Goal: Find specific page/section: Find specific page/section

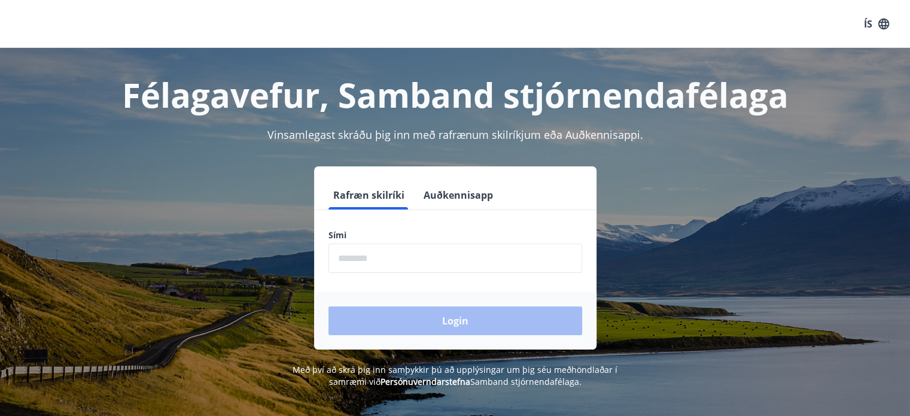
click at [440, 254] on input "phone" at bounding box center [456, 258] width 254 height 29
type input "********"
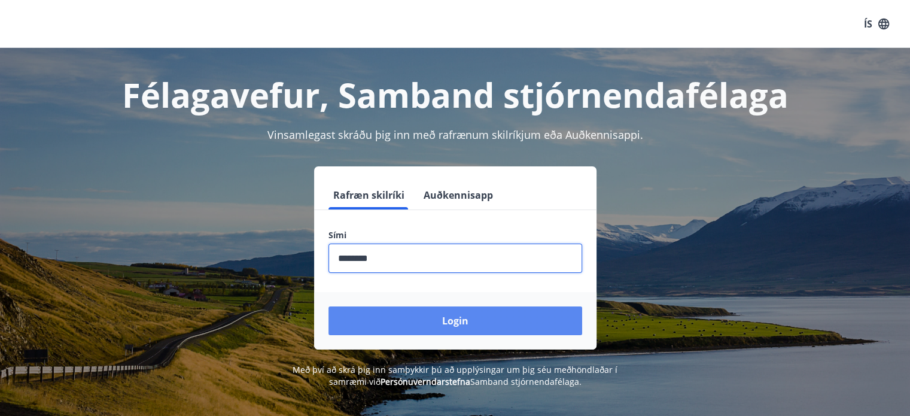
click at [438, 308] on button "Login" at bounding box center [456, 320] width 254 height 29
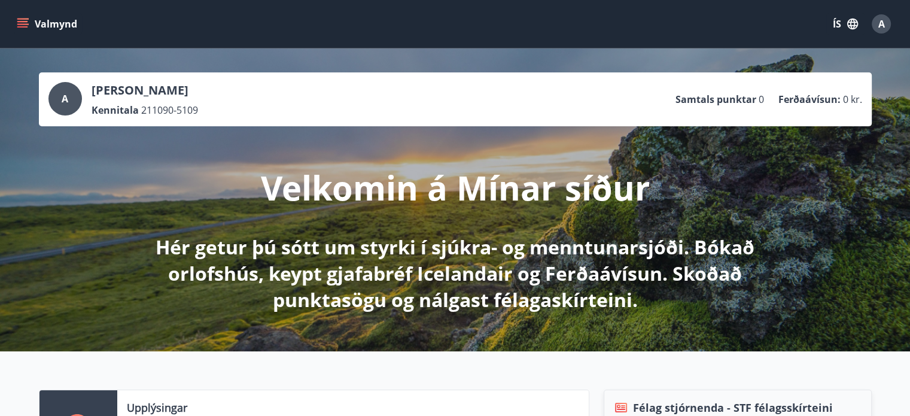
click at [852, 24] on icon "button" at bounding box center [852, 23] width 13 height 13
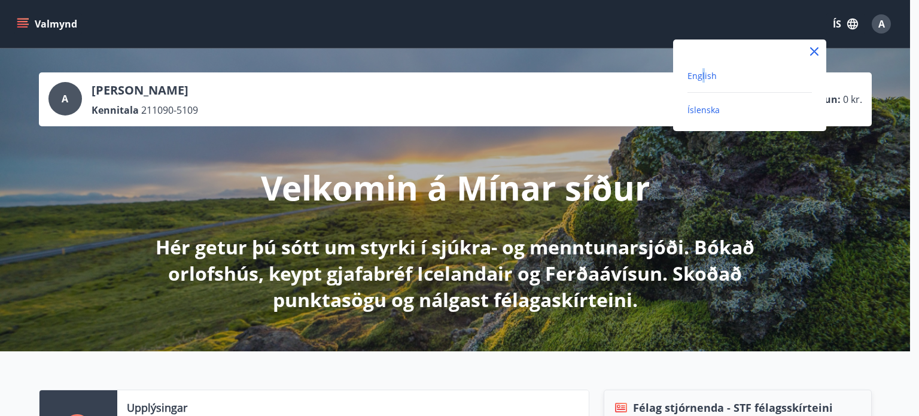
click at [703, 76] on span "English" at bounding box center [702, 75] width 29 height 11
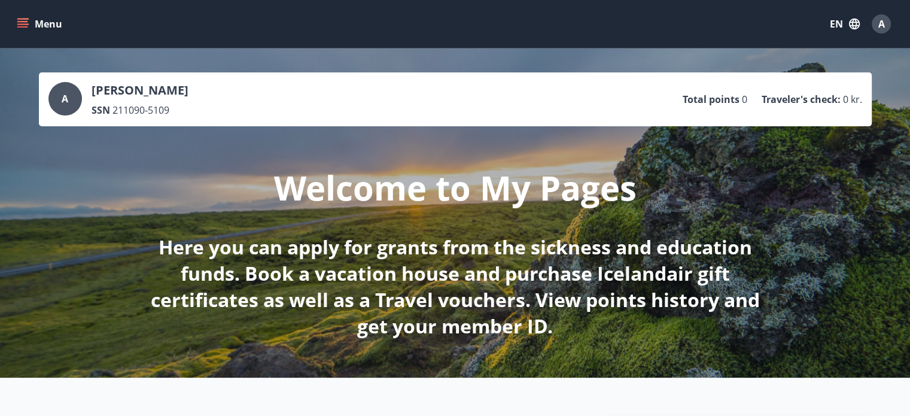
click at [22, 23] on icon "menu" at bounding box center [23, 24] width 12 height 12
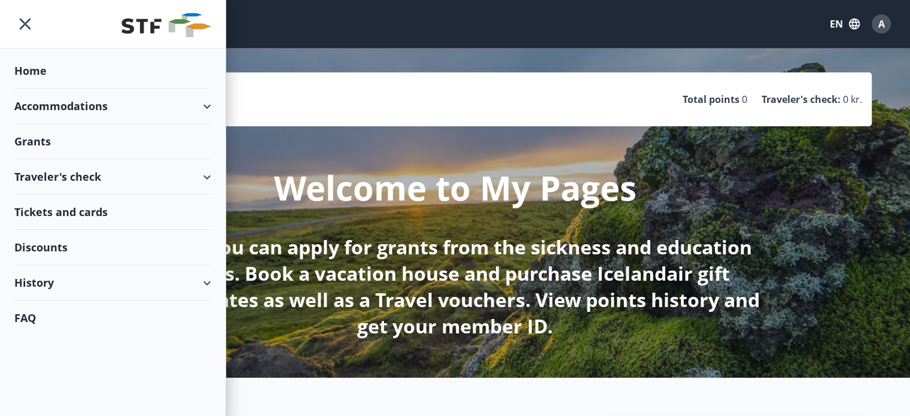
click at [192, 286] on div "History" at bounding box center [112, 282] width 197 height 35
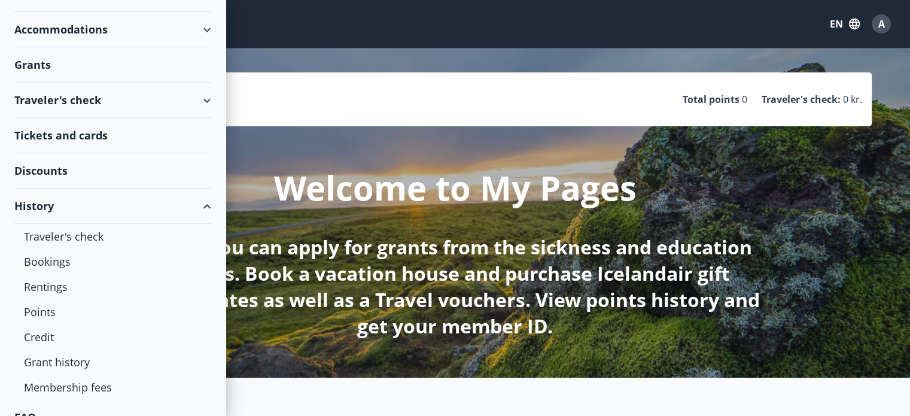
scroll to position [94, 0]
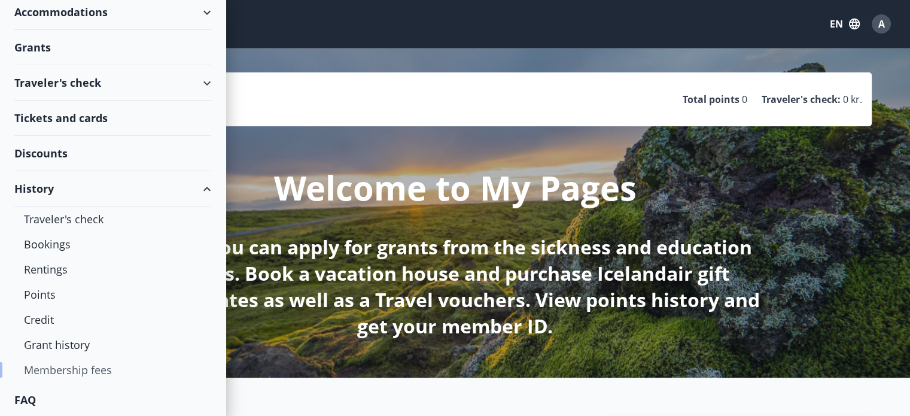
click at [119, 366] on div "Membership fees" at bounding box center [113, 369] width 178 height 25
